Goal: Use online tool/utility: Utilize a website feature to perform a specific function

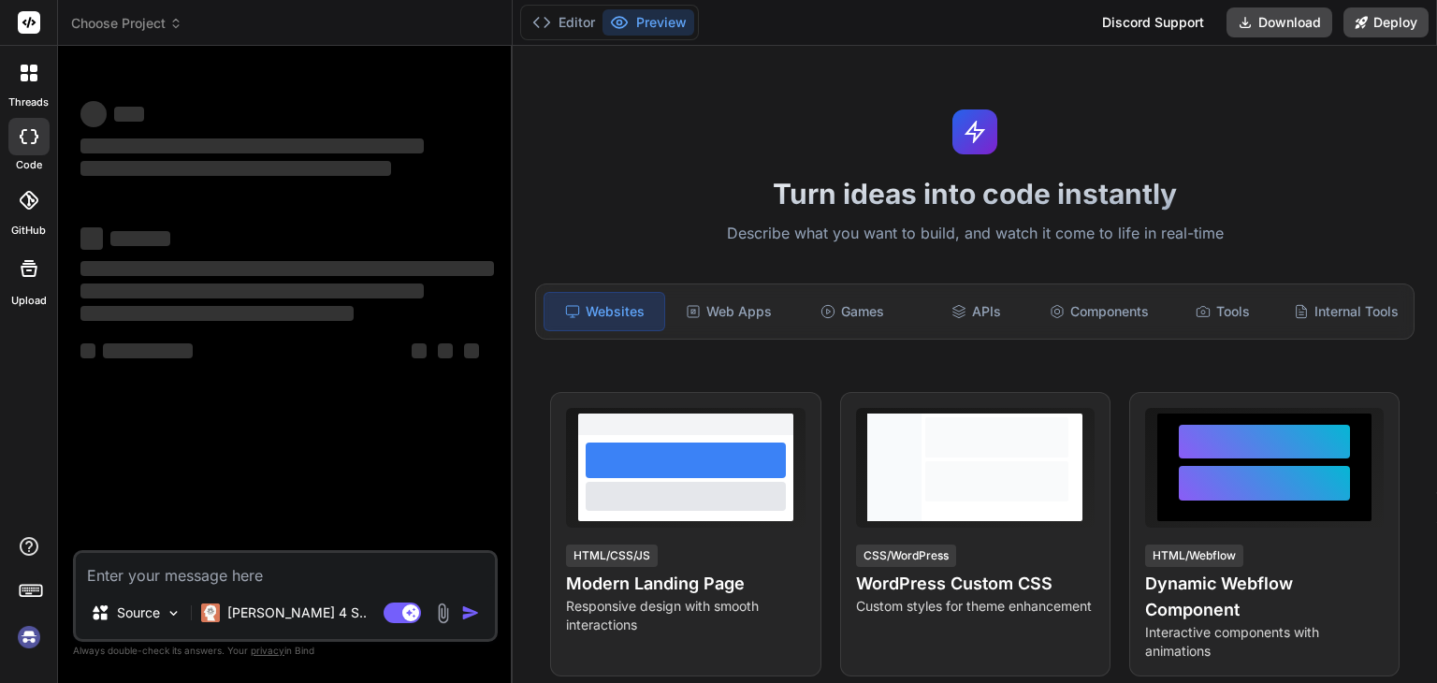
click at [230, 580] on textarea at bounding box center [285, 570] width 419 height 34
type textarea "x"
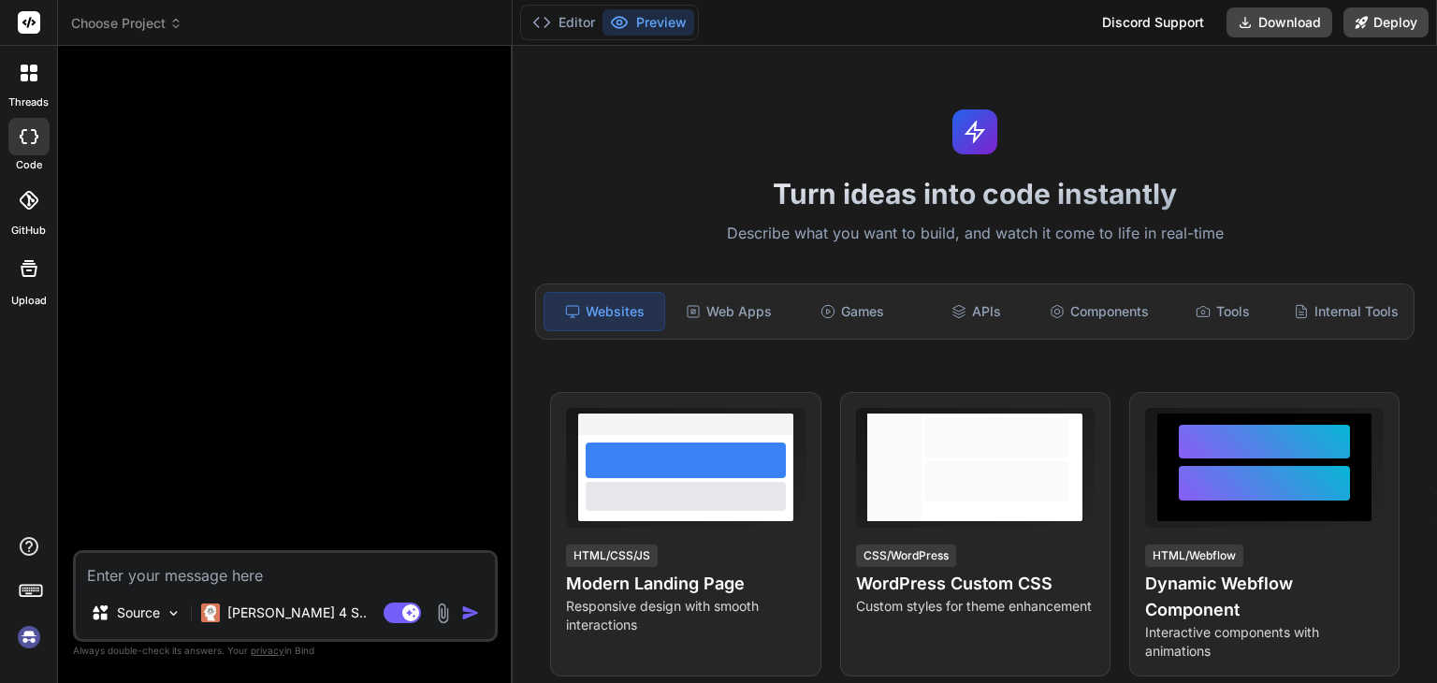
type textarea "m"
type textarea "x"
type textarea "ma"
type textarea "x"
type textarea "mak"
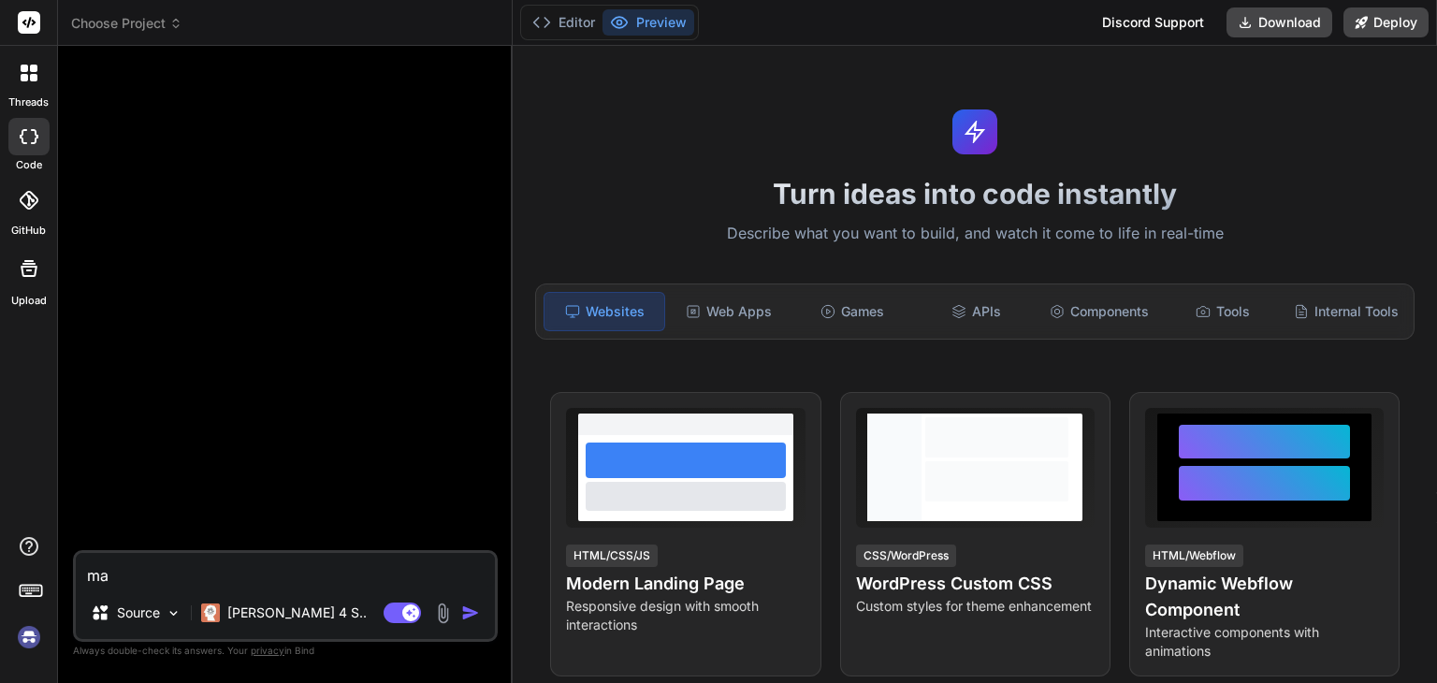
type textarea "x"
type textarea "make"
type textarea "x"
type textarea "make"
type textarea "x"
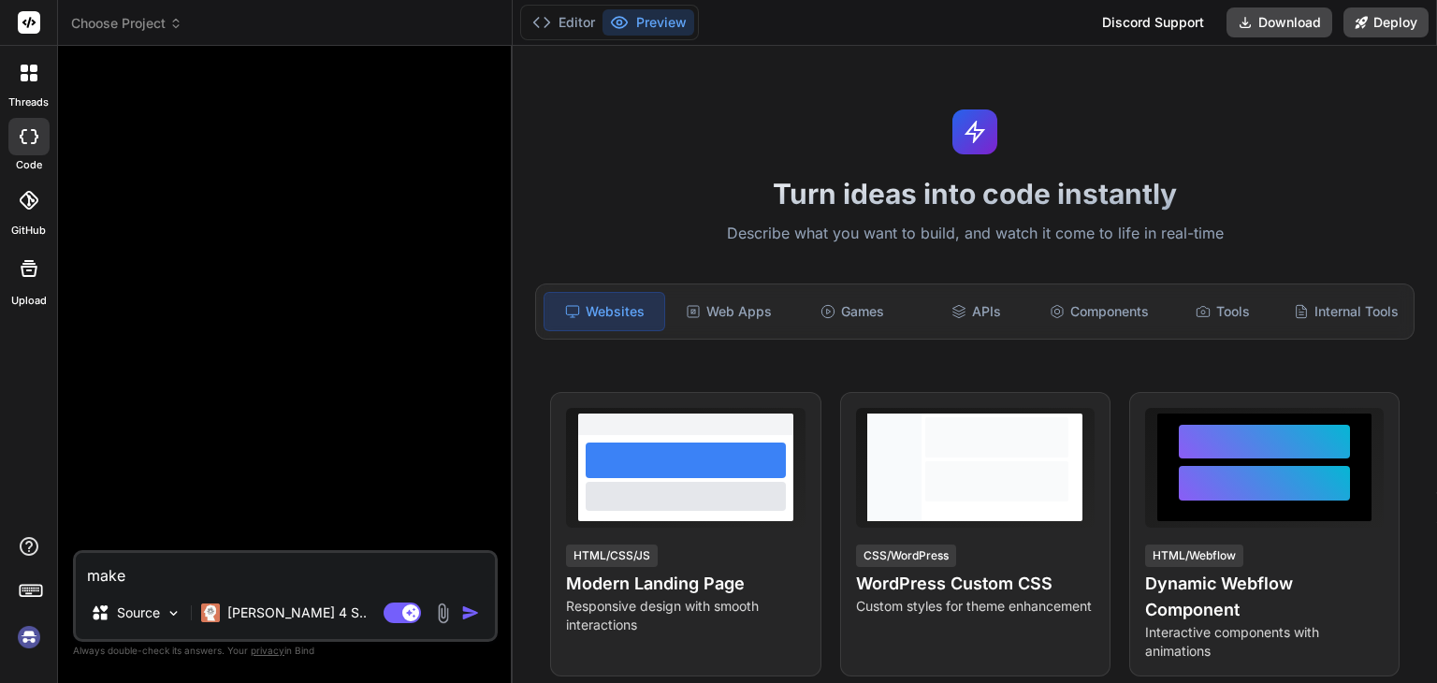
type textarea "make m"
type textarea "x"
type textarea "make me"
type textarea "x"
type textarea "make me"
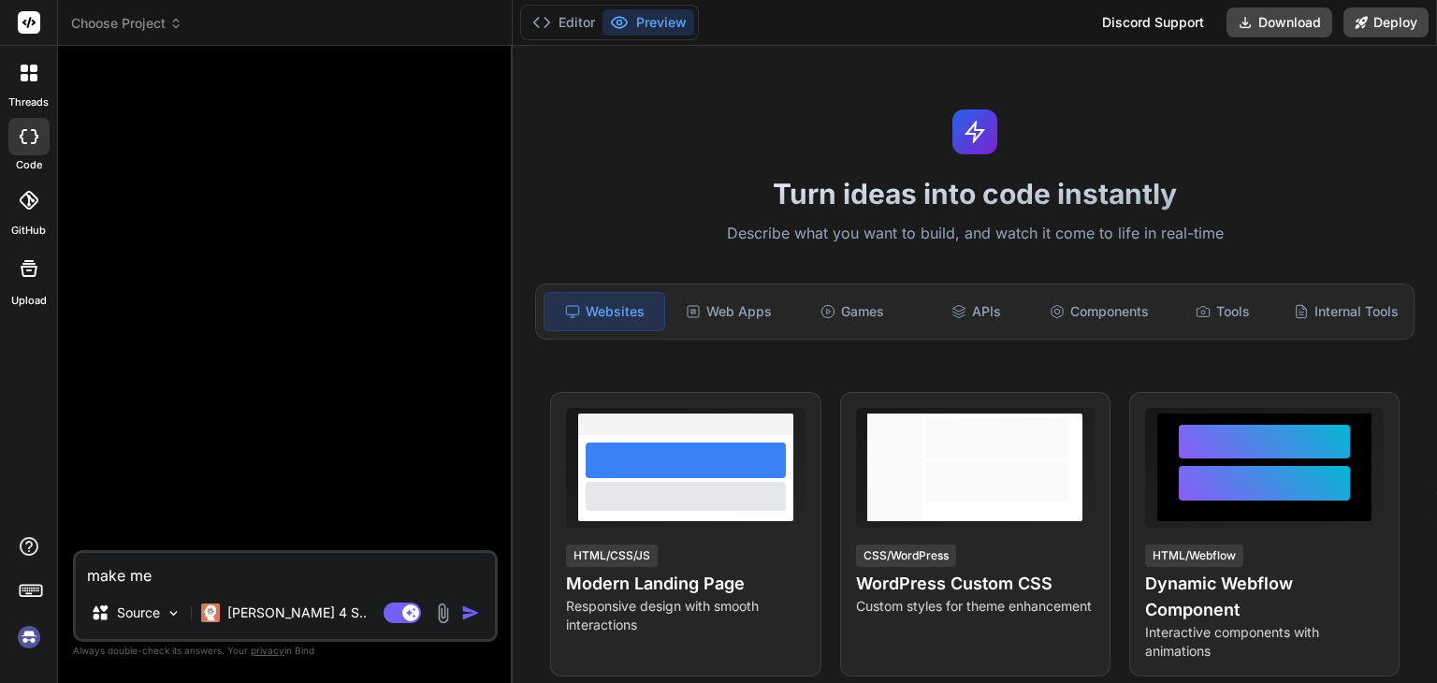
type textarea "x"
type textarea "make me a"
type textarea "x"
type textarea "make me a"
type textarea "x"
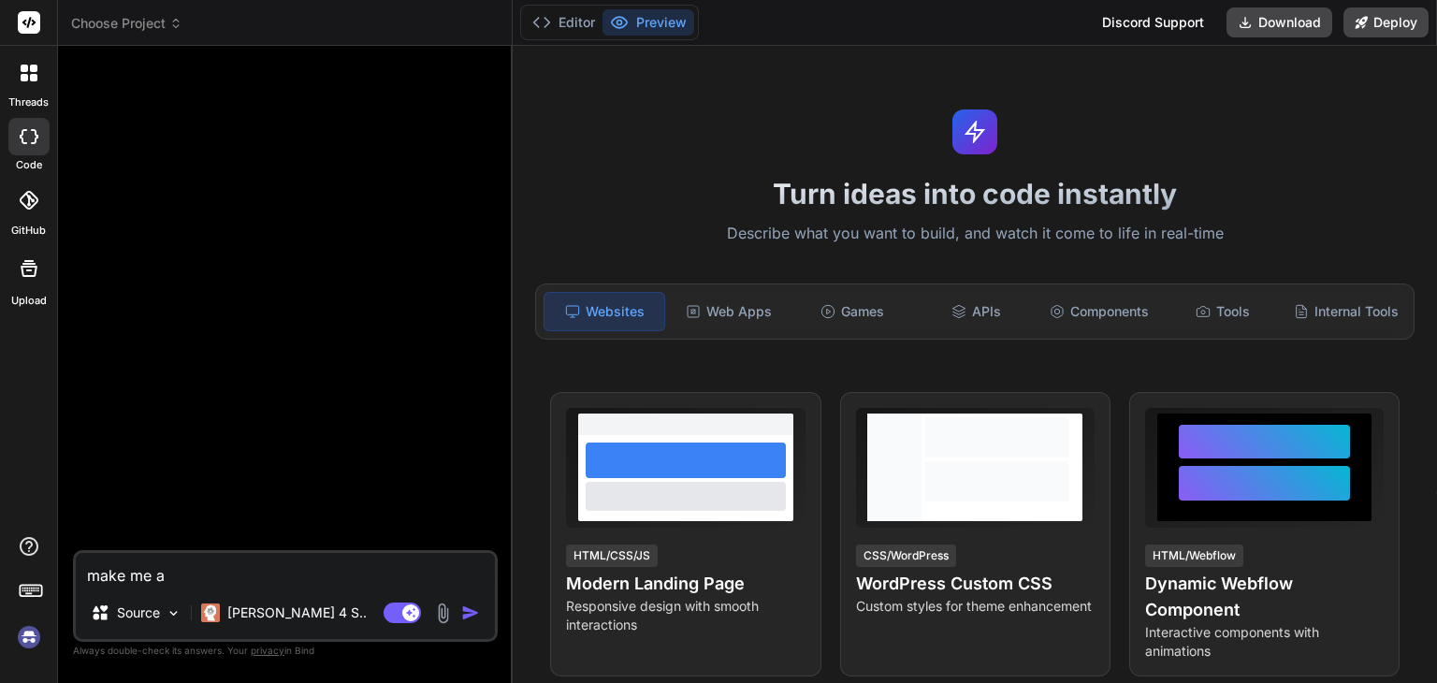
type textarea "make me a s"
type textarea "x"
type textarea "make me a si"
type textarea "x"
type textarea "make me a sim"
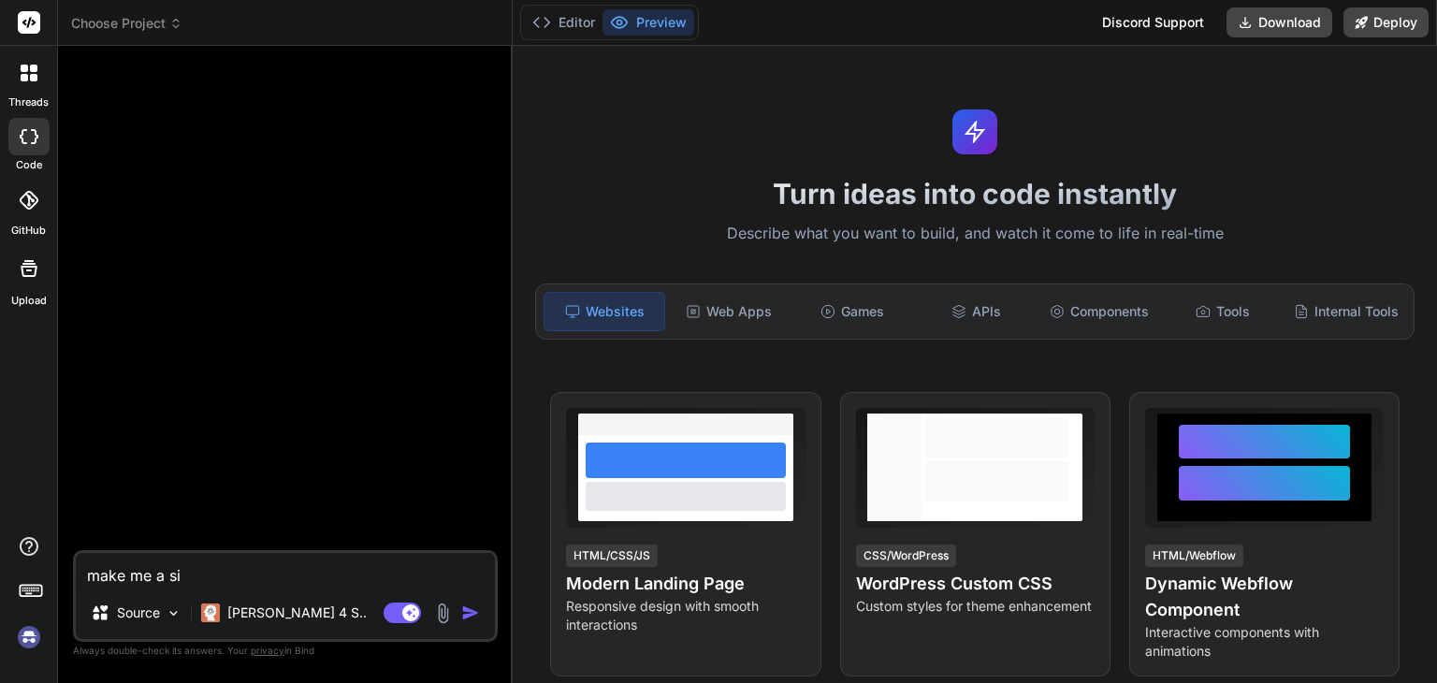
type textarea "x"
type textarea "make me a simp"
type textarea "x"
type textarea "make me a simpl"
type textarea "x"
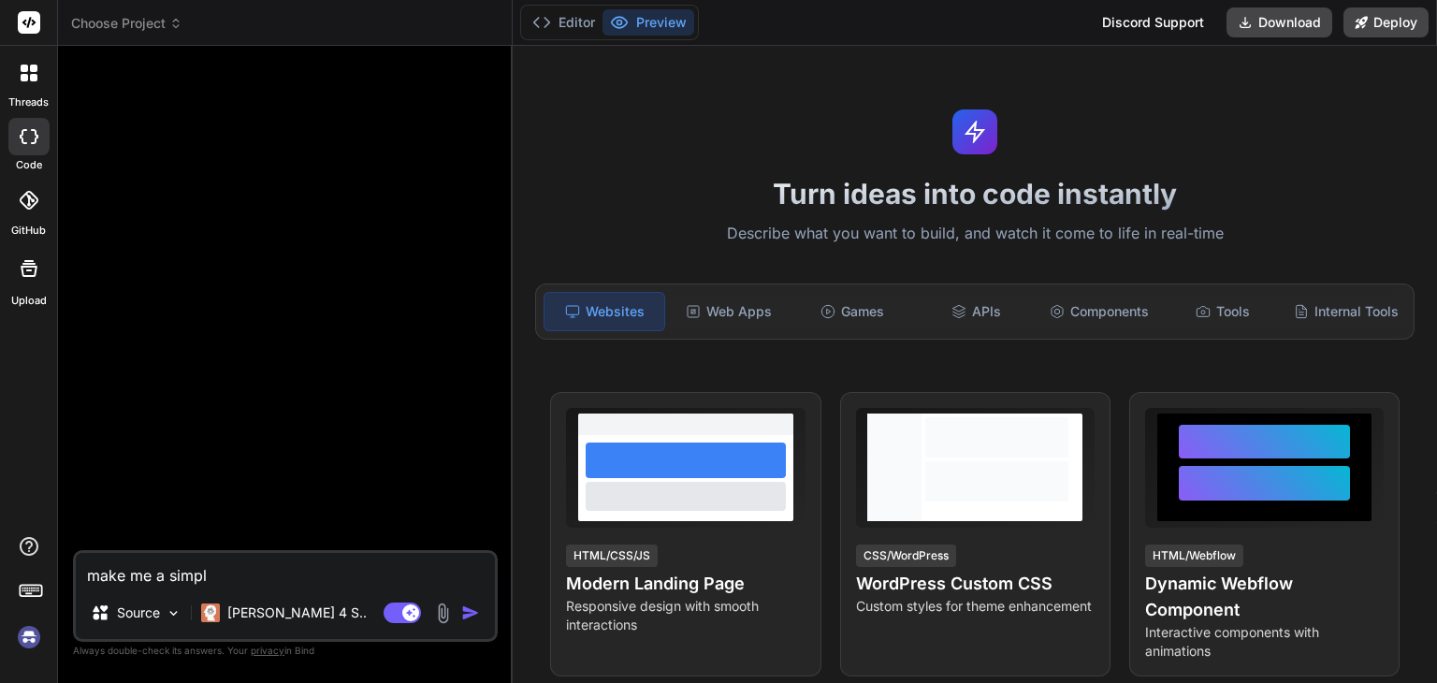
type textarea "make me a simple"
type textarea "x"
type textarea "make me a simple"
type textarea "x"
type textarea "make me a simple a"
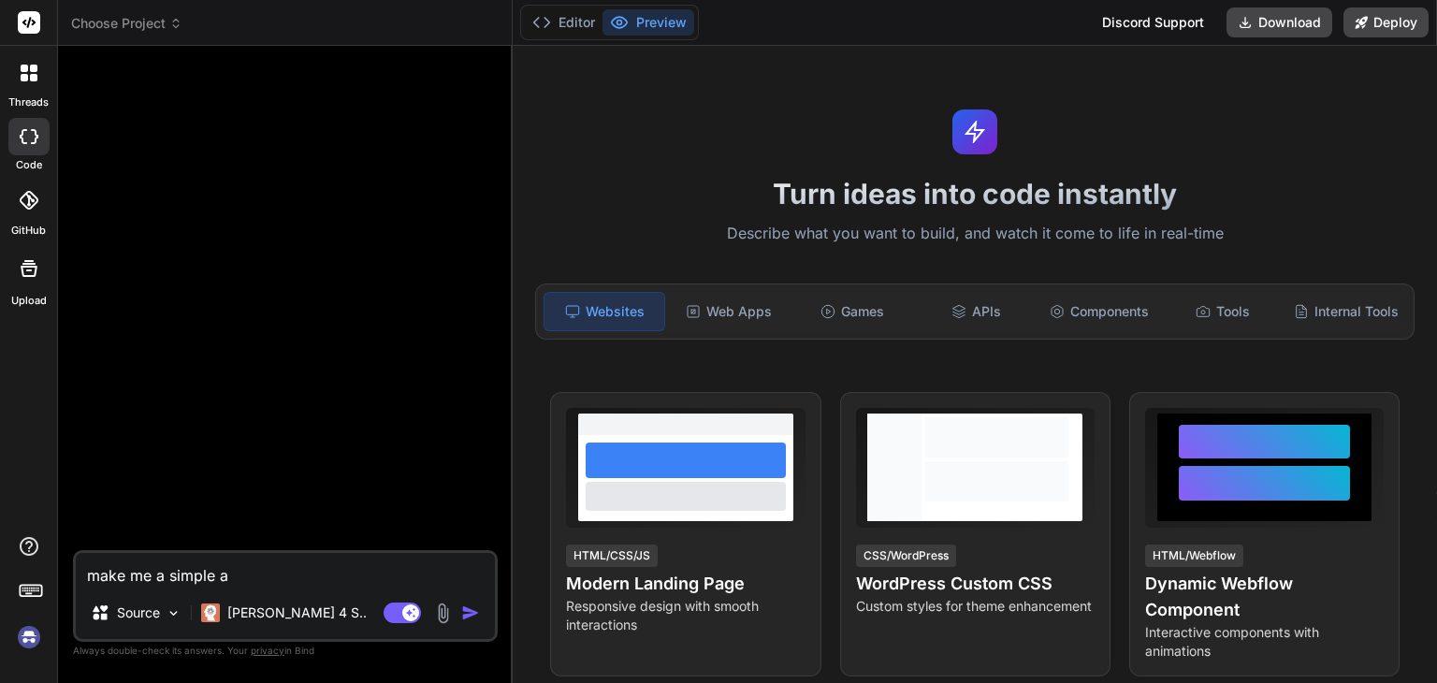
type textarea "x"
type textarea "make me a simple ai"
type textarea "x"
type textarea "make me a simple ai"
type textarea "x"
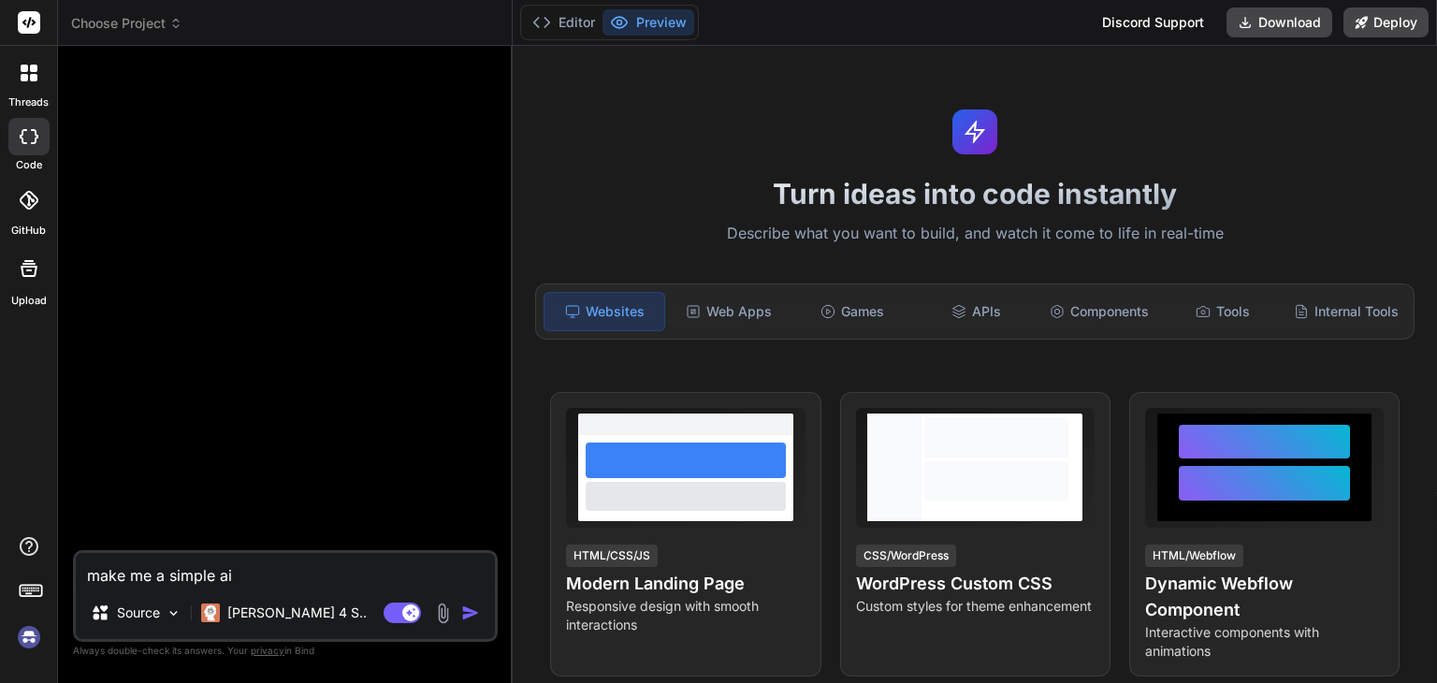
type textarea "make me a simple ai c"
type textarea "x"
type textarea "make me a simple ai ch"
type textarea "x"
type textarea "make me a simple ai cha"
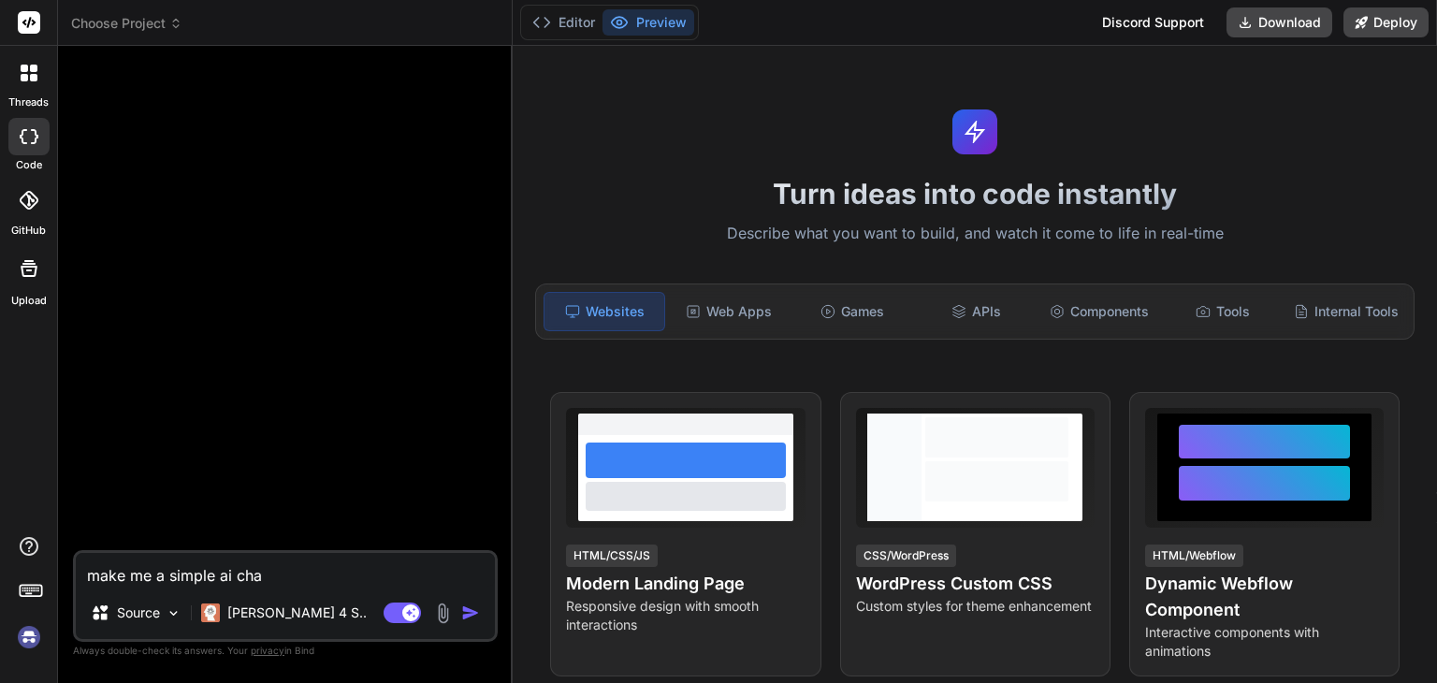
type textarea "x"
type textarea "make me a simple ai chat"
type textarea "x"
type textarea "make me a simple ai chatb"
type textarea "x"
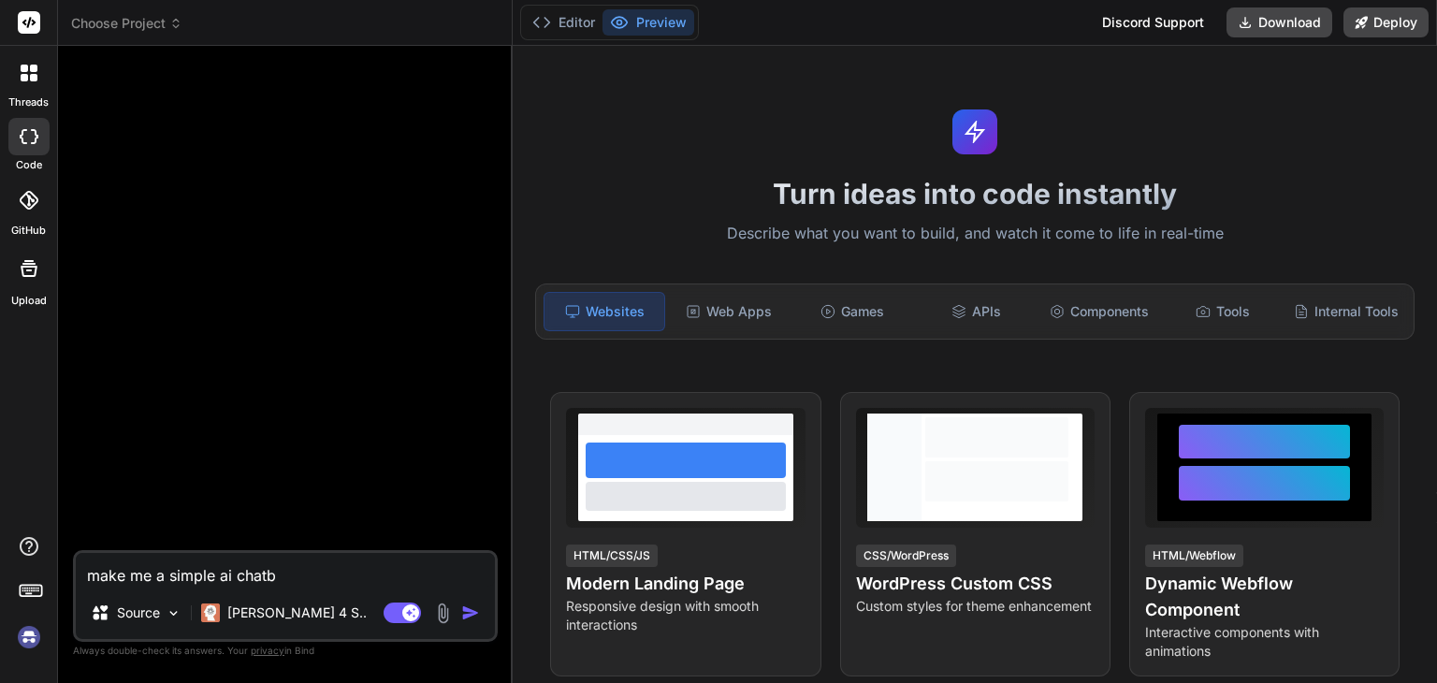
type textarea "make me a simple ai chatbo"
type textarea "x"
type textarea "make me a simple ai chatbot"
type textarea "x"
type textarea "make me a simple ai chatbot"
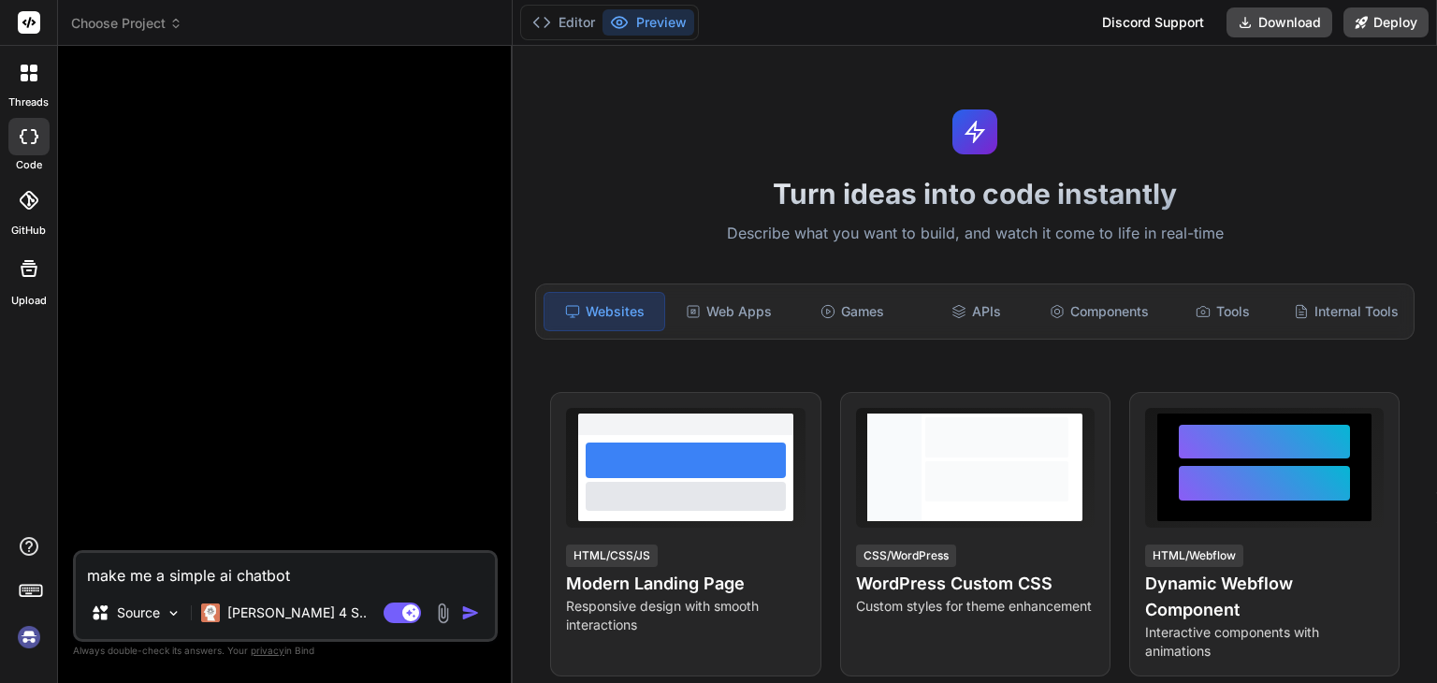
type textarea "x"
type textarea "make me a simple ai chatbot f"
type textarea "x"
type textarea "make me a simple ai chatbot fo"
type textarea "x"
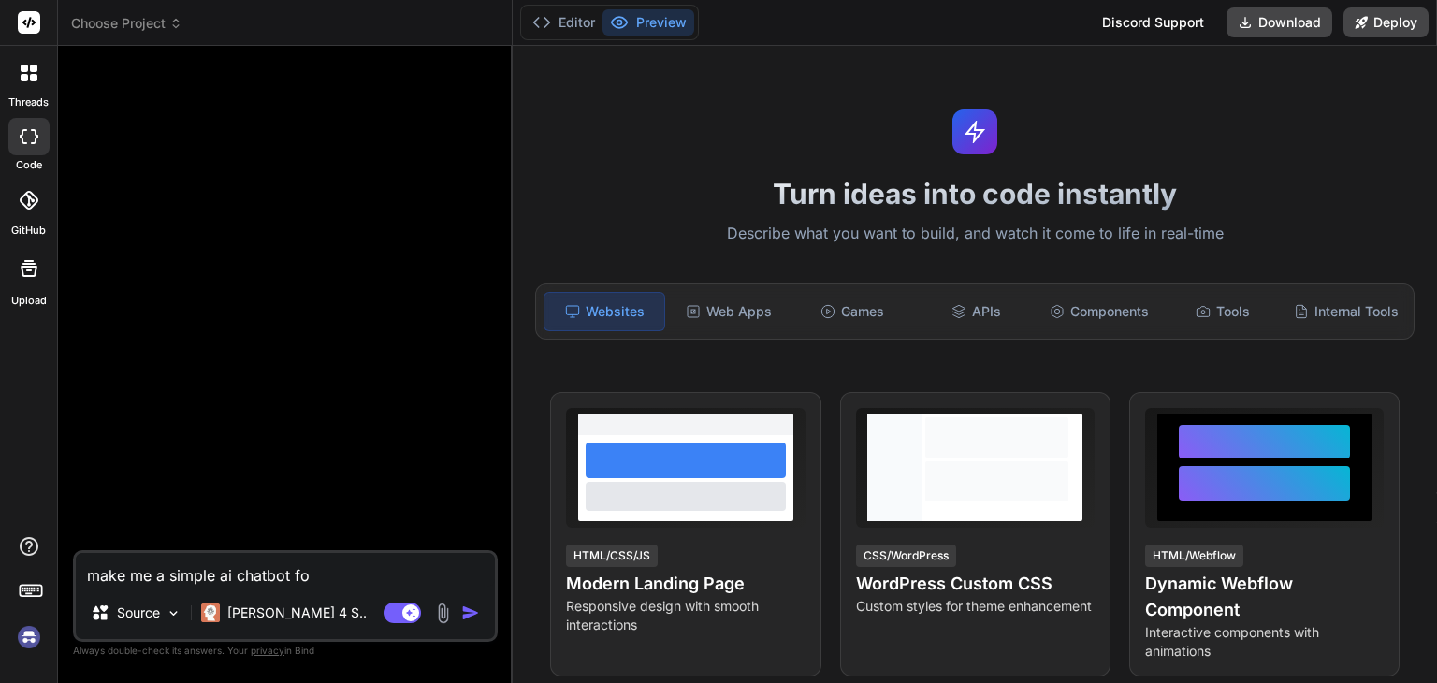
type textarea "make me a simple ai chatbot for"
type textarea "x"
type textarea "make me a simple ai chatbot for"
type textarea "x"
type textarea "make me a simple ai chatbot for c"
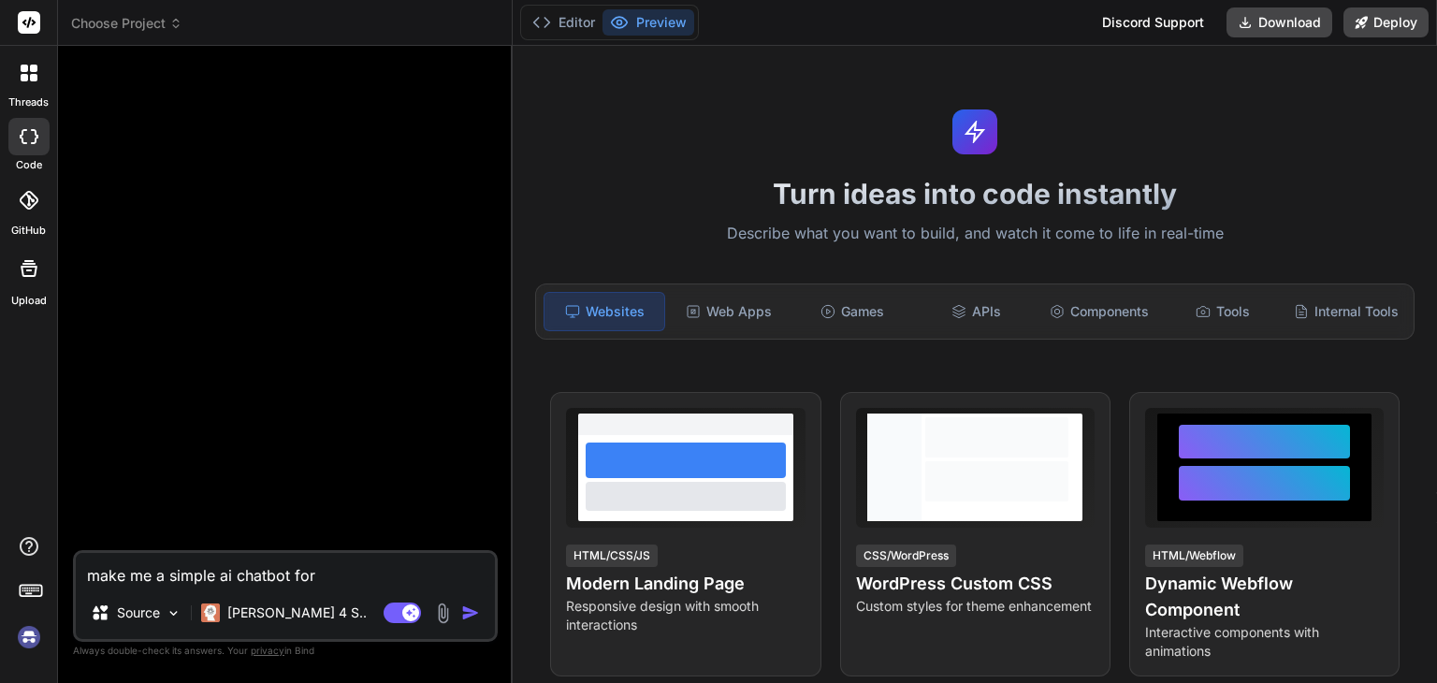
type textarea "x"
type textarea "make me a simple ai chatbot for ca"
type textarea "x"
type textarea "make me a simple ai chatbot for cat"
type textarea "x"
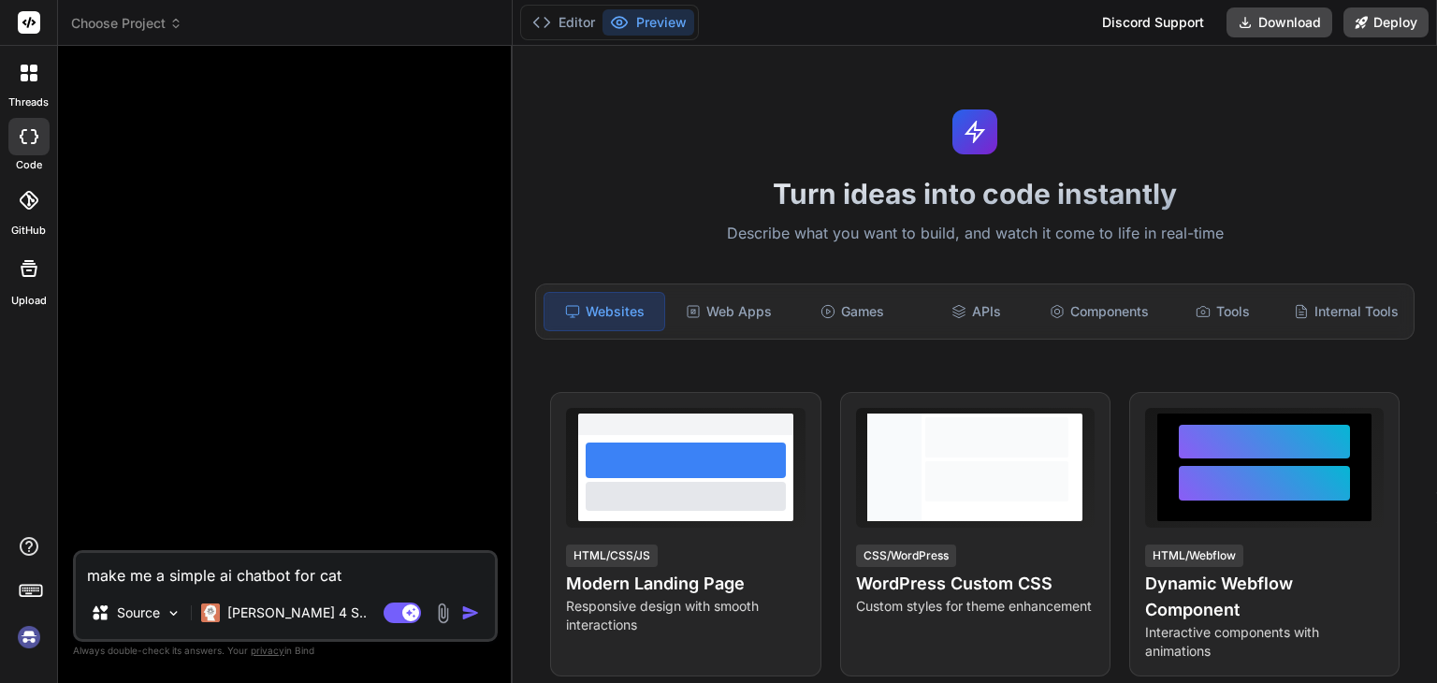
type textarea "make me a simple ai chatbot for catu"
type textarea "x"
type textarea "make me a simple ai chatbot for catua"
type textarea "x"
type textarea "make me a simple ai chatbot for catual"
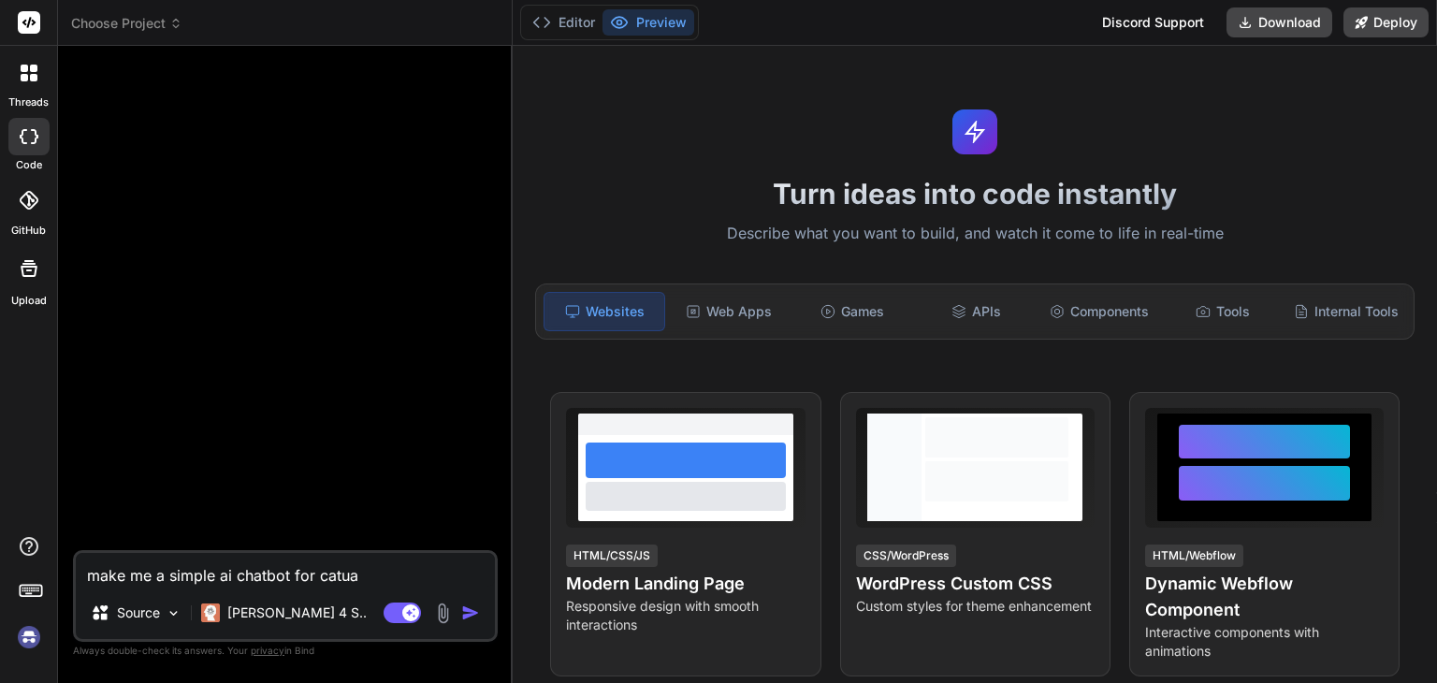
type textarea "x"
type textarea "make me a simple ai chatbot for catua"
type textarea "x"
type textarea "make me a simple ai chatbot for catu"
type textarea "x"
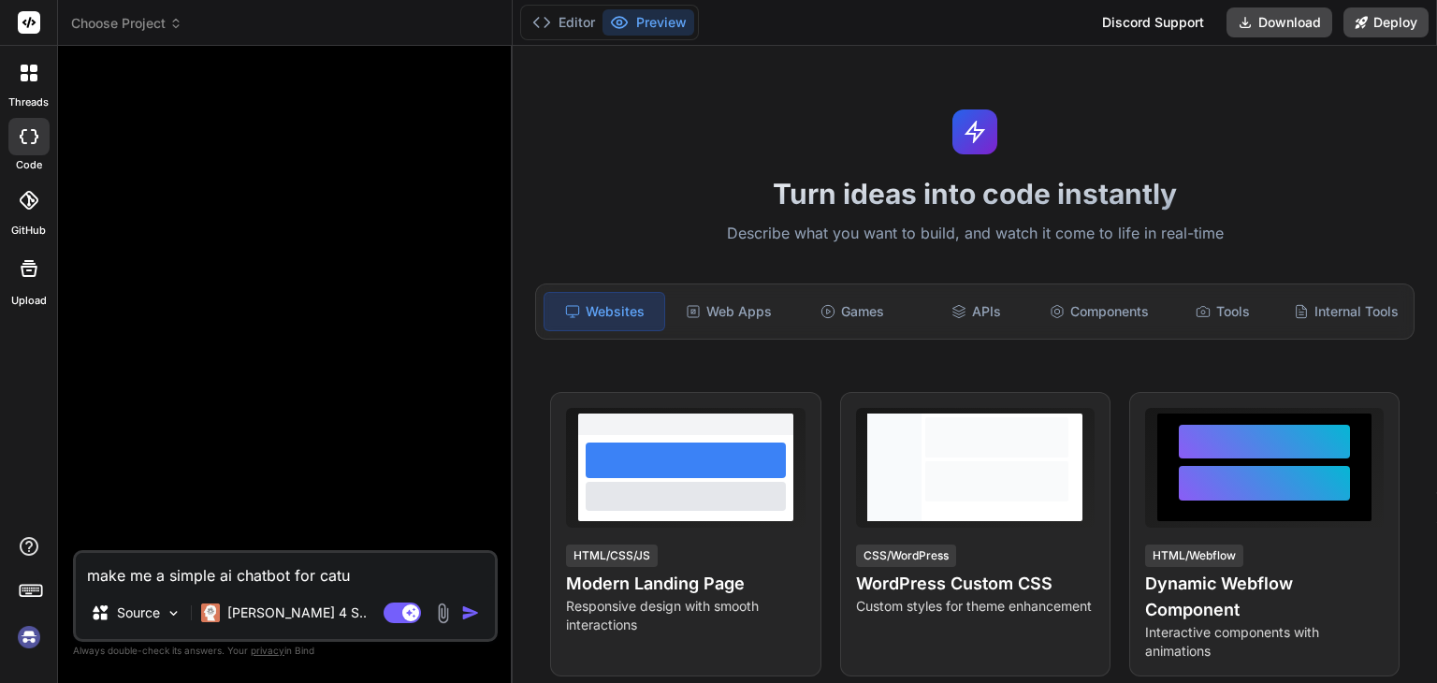
type textarea "make me a simple ai chatbot for cat"
type textarea "x"
type textarea "make me a simple ai chatbot for ca"
type textarea "x"
type textarea "make me a simple ai chatbot for cas"
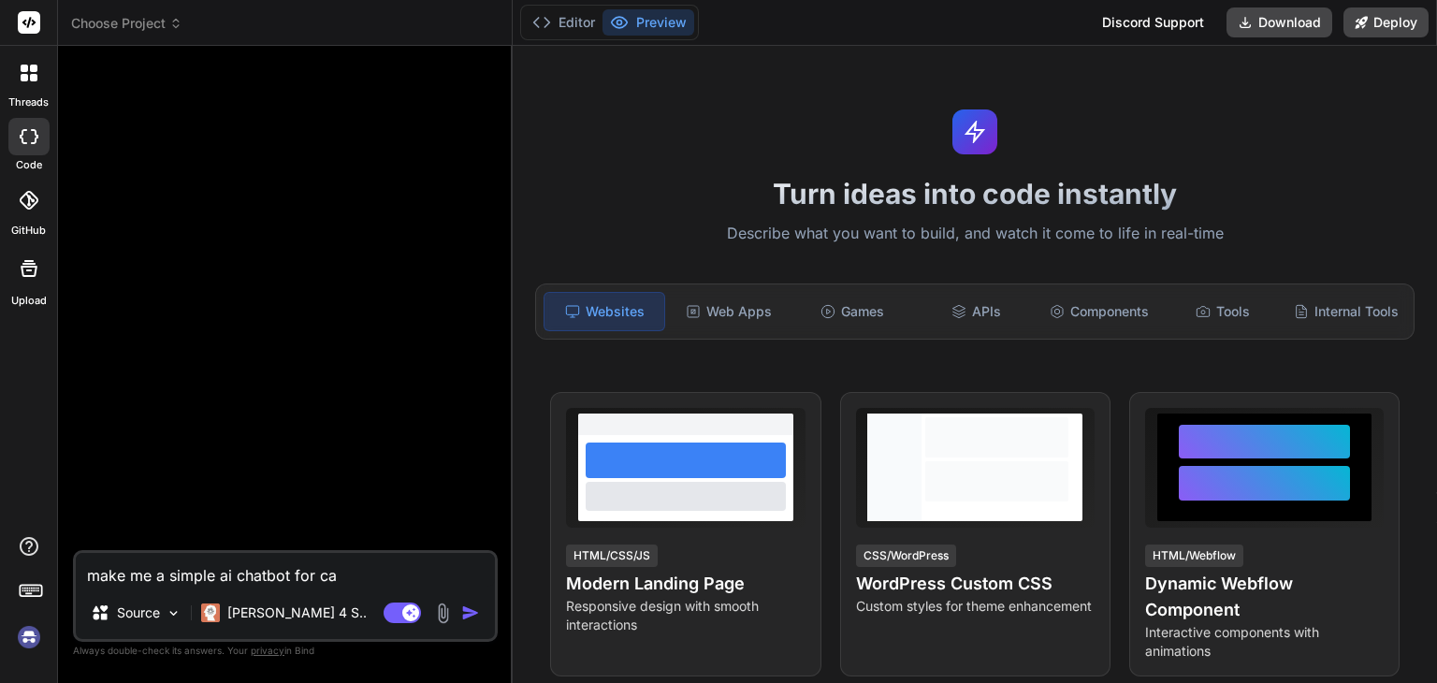
type textarea "x"
type textarea "make me a simple ai chatbot for casu"
type textarea "x"
type textarea "make me a simple ai chatbot for casua"
type textarea "x"
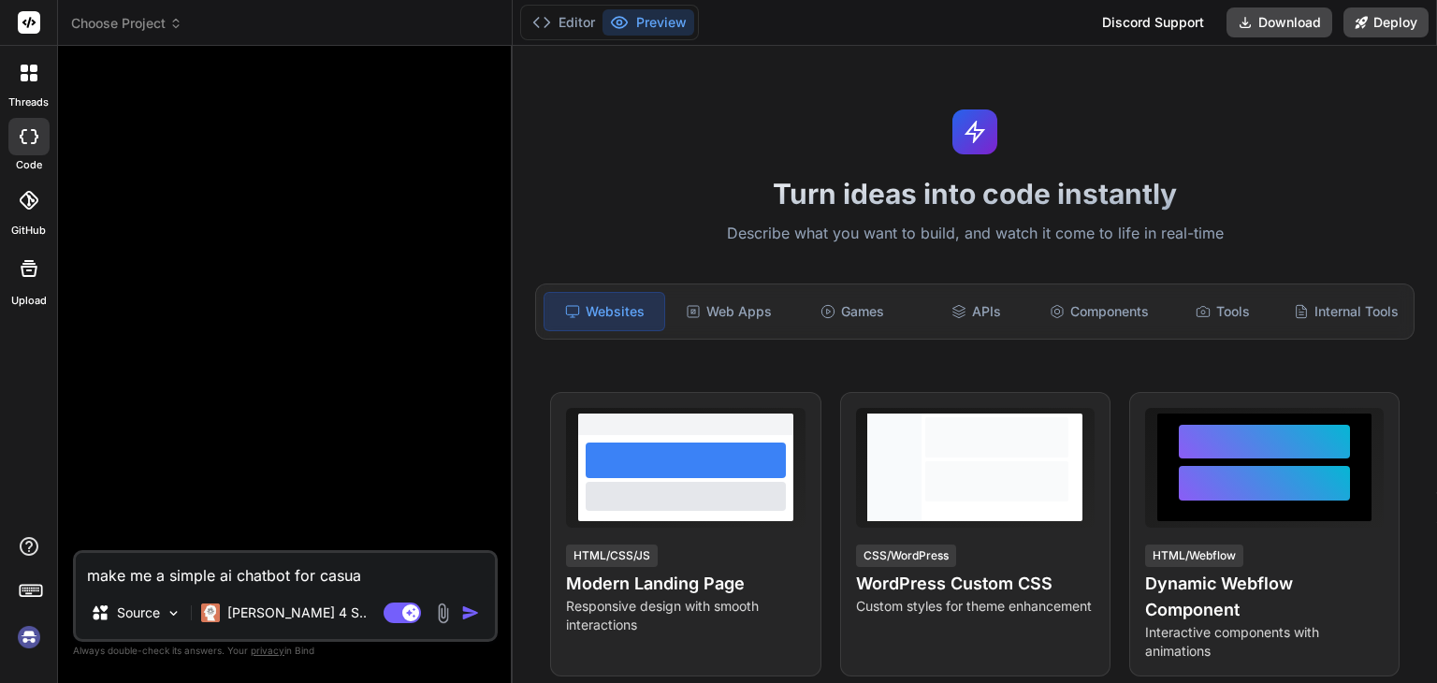
type textarea "make me a simple ai chatbot for casual"
type textarea "x"
type textarea "make me a simple ai chatbot for casual"
type textarea "x"
type textarea "make me a simple ai chatbot for casual t"
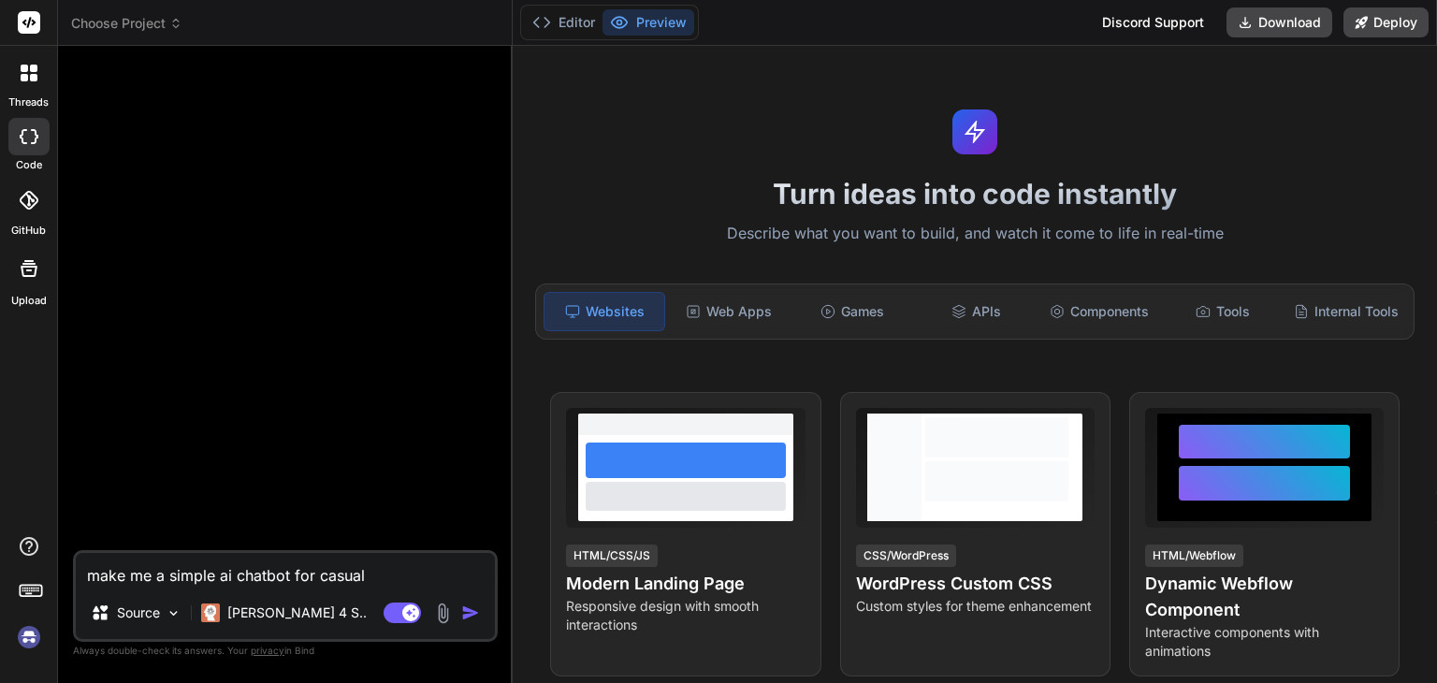
type textarea "x"
type textarea "make me a simple ai chatbot for casual ta"
type textarea "x"
type textarea "make me a simple ai chatbot for casual tal"
type textarea "x"
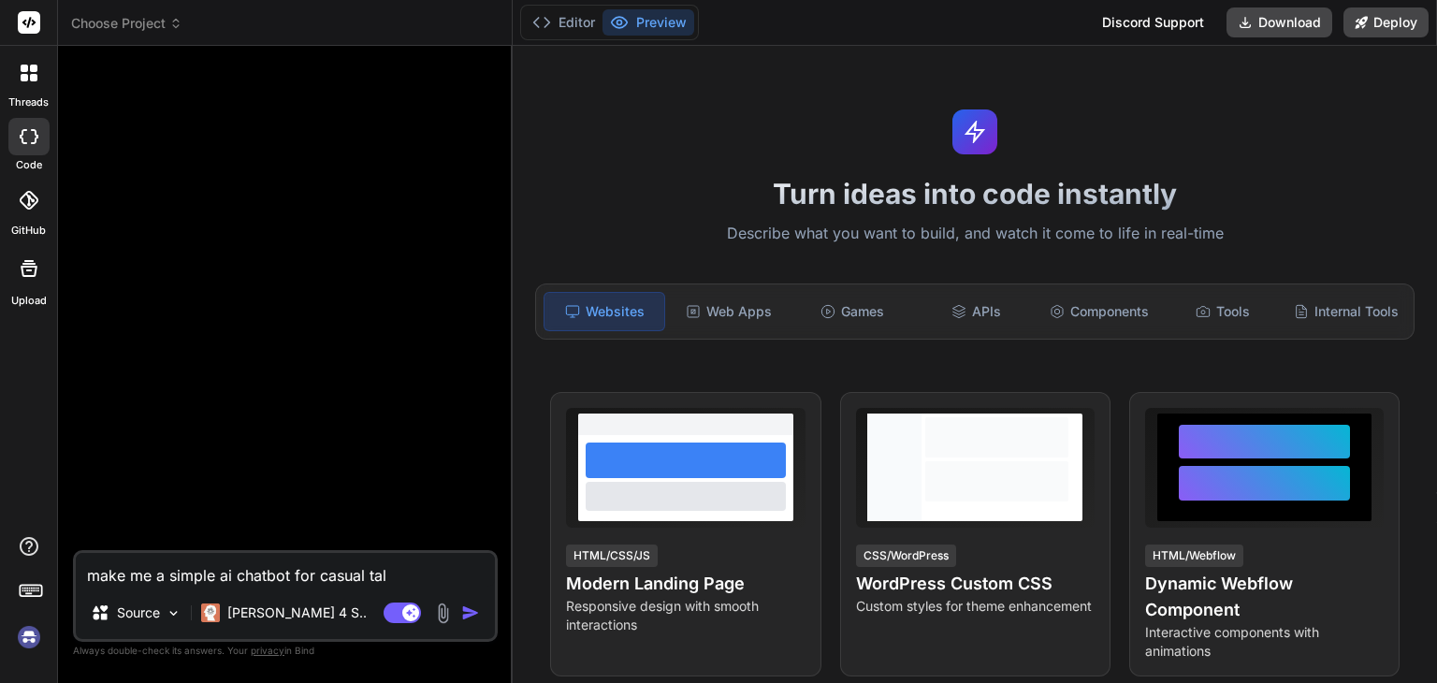
type textarea "make me a simple ai chatbot for casual talk"
type textarea "x"
type textarea "make me a simple ai chatbot for casual talks"
type textarea "x"
type textarea "make me a simple ai chatbot for casual talks"
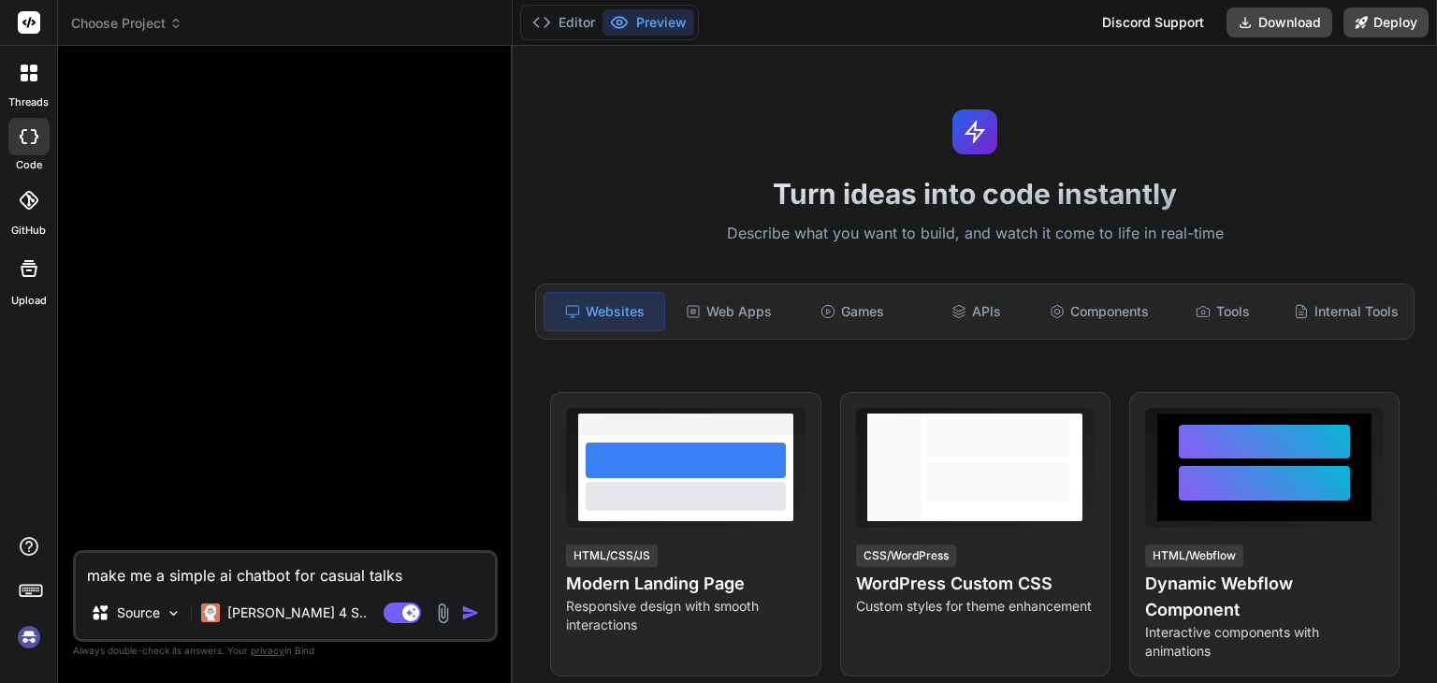
click at [473, 612] on img "button" at bounding box center [470, 613] width 19 height 19
type textarea "x"
